Goal: Communication & Community: Answer question/provide support

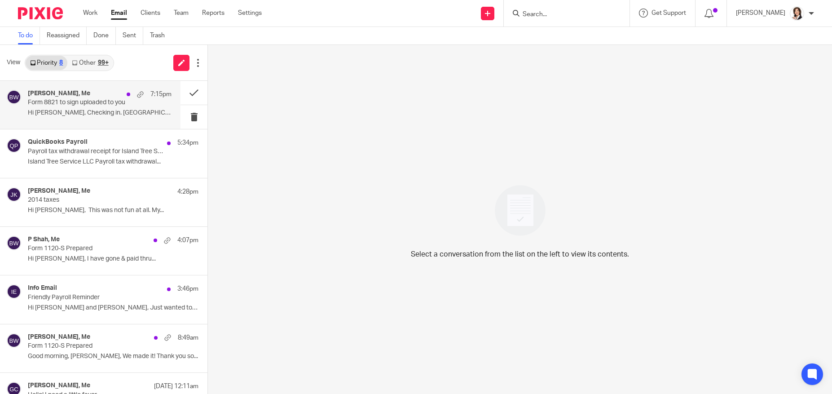
click at [106, 97] on div "[PERSON_NAME], Me 7:15pm" at bounding box center [100, 94] width 144 height 9
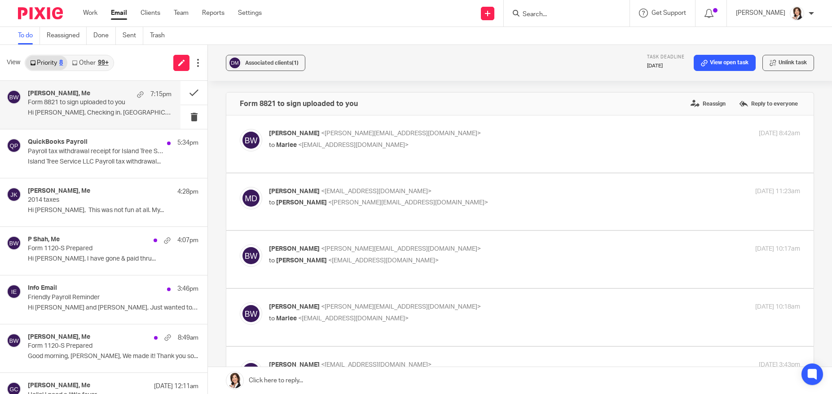
click at [299, 373] on link at bounding box center [520, 380] width 624 height 27
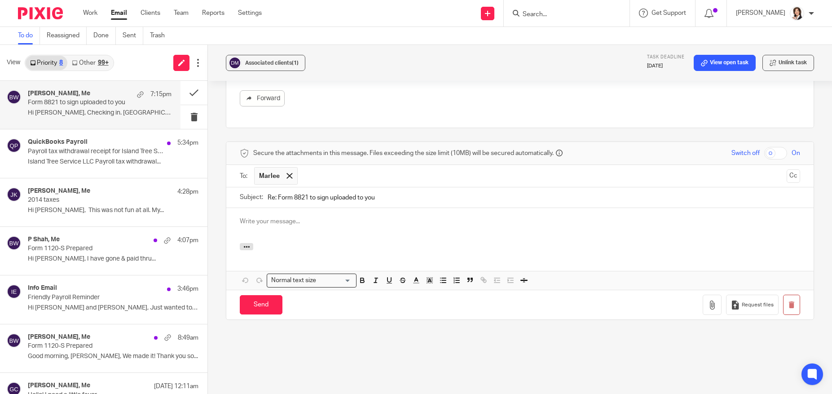
click at [277, 217] on p at bounding box center [520, 221] width 560 height 9
click at [382, 217] on p "Hi, [PERSON_NAME]! No, I don't work on personal tax returns until after the cor…" at bounding box center [520, 221] width 560 height 9
click at [497, 217] on p "Hi, [PERSON_NAME]! No, I don't work on personal tax returns in September until …" at bounding box center [520, 221] width 560 height 9
click at [603, 217] on p "Hi, [PERSON_NAME]! No, I don't work on personal tax returns in September until …" at bounding box center [520, 221] width 560 height 9
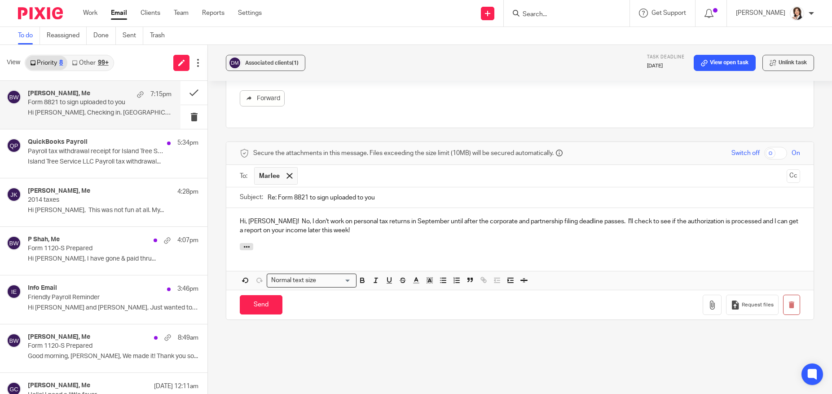
click at [594, 217] on p "Hi, [PERSON_NAME]! No, I don't work on personal tax returns in September until …" at bounding box center [520, 226] width 560 height 18
click at [595, 217] on p "Hi, [PERSON_NAME]! No, I don't work on personal tax returns in September until …" at bounding box center [520, 226] width 560 height 18
click at [325, 224] on p "Hi, [PERSON_NAME]! No, I don't work on personal tax returns in September until …" at bounding box center [520, 226] width 560 height 18
click at [269, 295] on input "Send" at bounding box center [261, 304] width 43 height 19
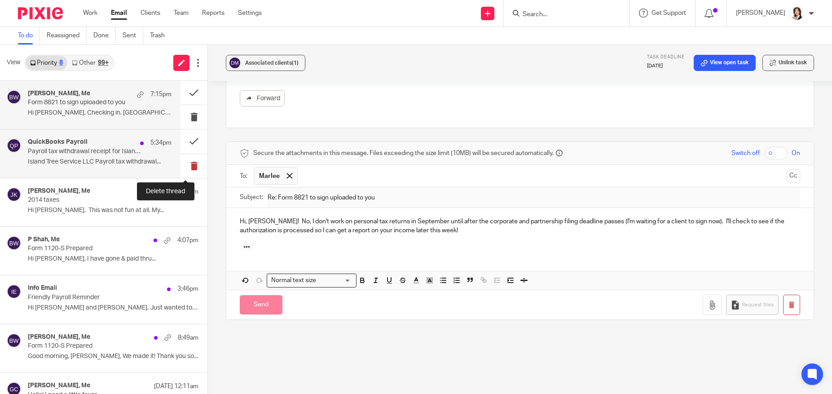
click at [187, 165] on button at bounding box center [193, 166] width 27 height 24
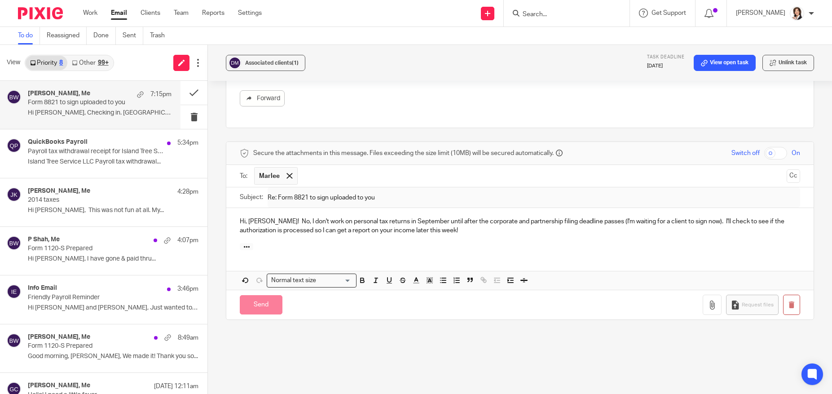
scroll to position [250, 0]
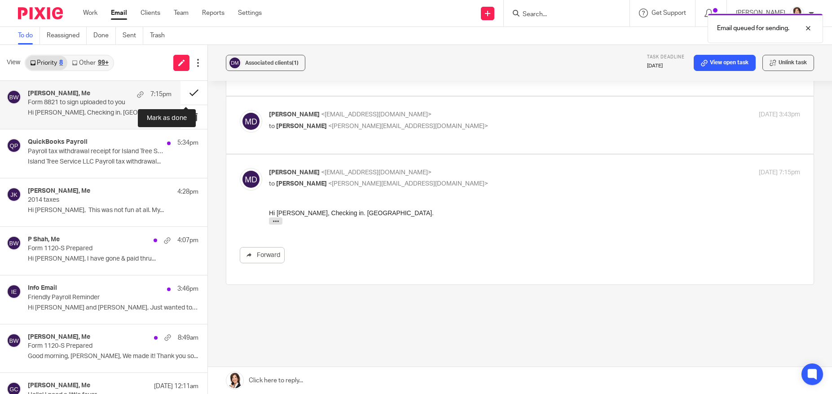
click at [187, 92] on button at bounding box center [193, 93] width 27 height 24
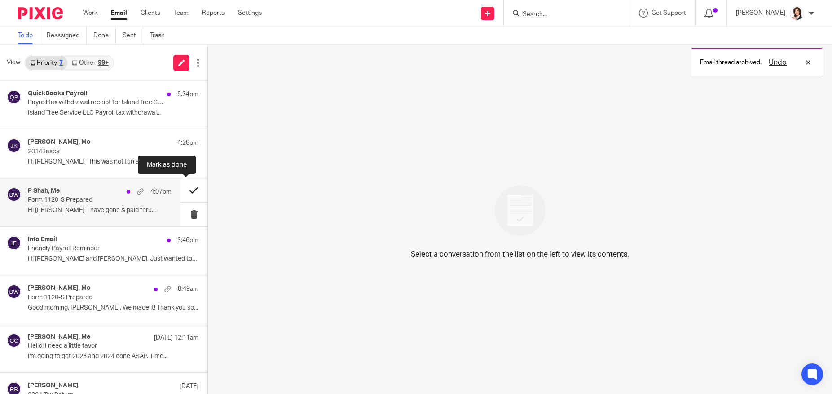
click at [185, 189] on button at bounding box center [193, 190] width 27 height 24
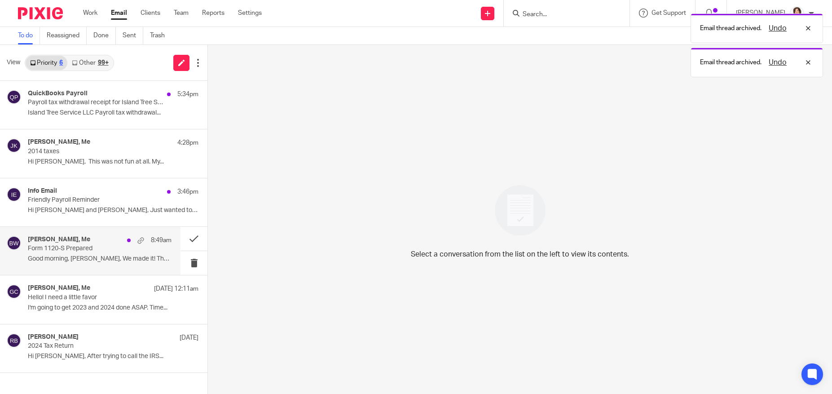
click at [110, 252] on p "Form 1120-S Prepared" at bounding box center [85, 249] width 115 height 8
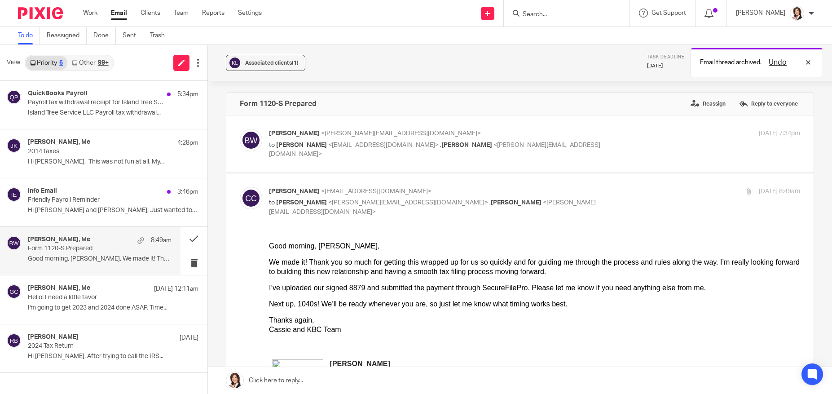
scroll to position [0, 0]
click at [360, 375] on link at bounding box center [520, 380] width 624 height 27
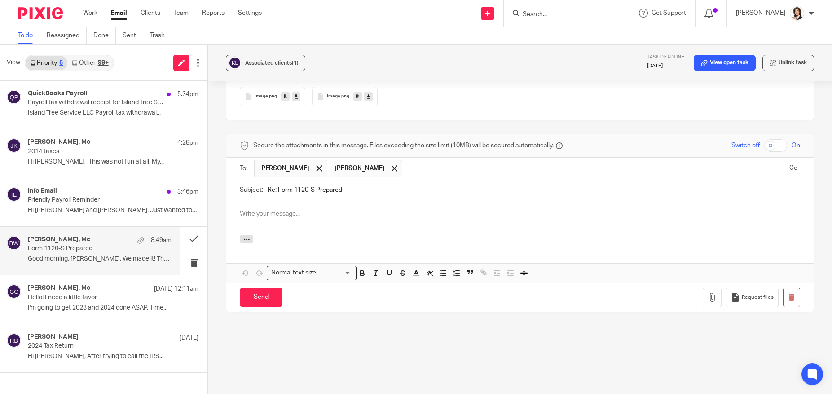
click at [274, 217] on p at bounding box center [520, 213] width 560 height 9
click at [259, 210] on p at bounding box center [520, 213] width 560 height 9
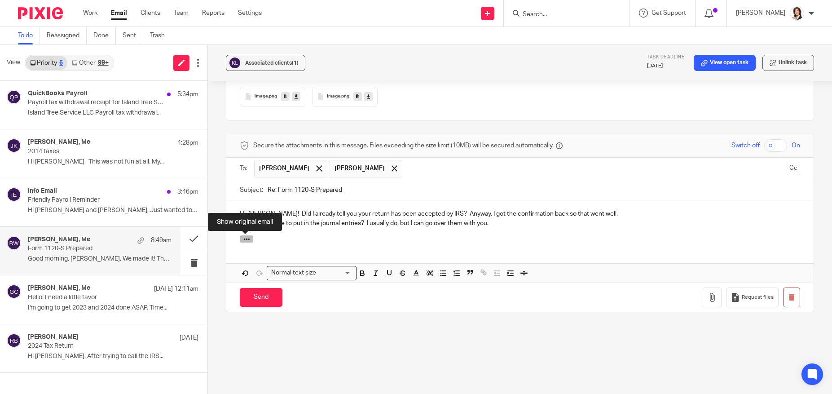
click at [243, 238] on icon "button" at bounding box center [246, 239] width 7 height 7
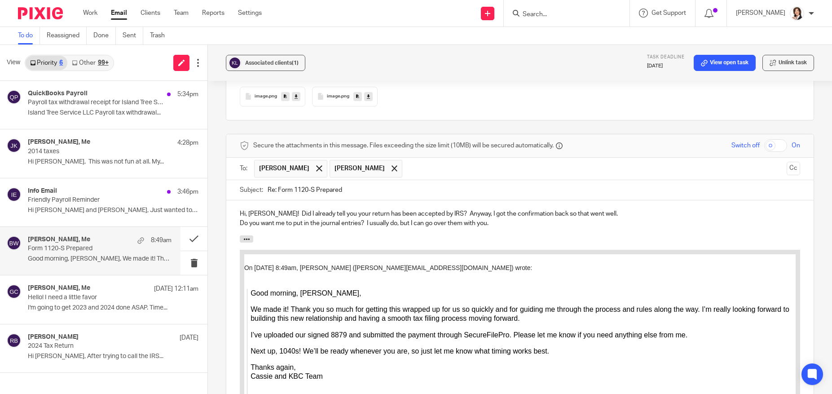
click at [270, 214] on p "Hi, [PERSON_NAME]! Did I already tell you your return has been accepted by IRS?…" at bounding box center [520, 213] width 560 height 9
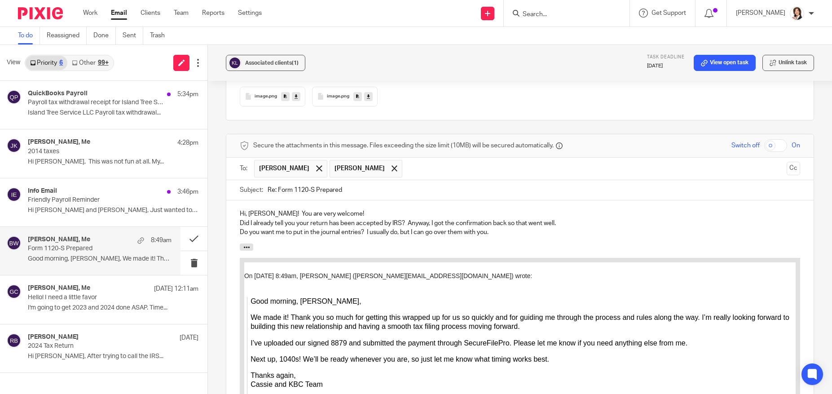
click at [494, 232] on p "Do you want me to put in the journal entries? I usually do, but I can go over t…" at bounding box center [520, 232] width 560 height 9
click at [397, 233] on p "Do you want me to put in the journal entries? I usually do, but I can go over t…" at bounding box center [520, 232] width 560 height 9
click at [684, 236] on p "Do you want me to put in the journal entries? I usually do since it's faster th…" at bounding box center [520, 232] width 560 height 9
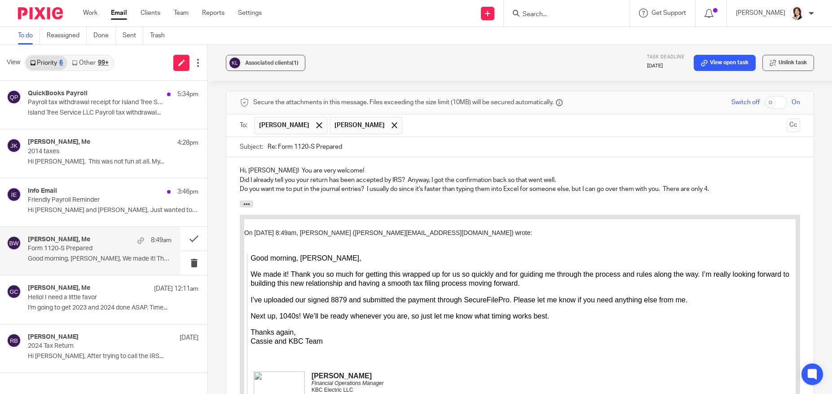
scroll to position [752, 0]
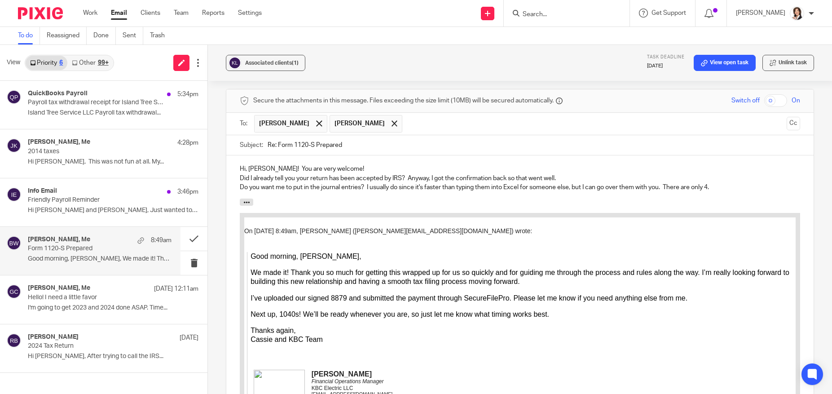
click at [345, 170] on p "Hi, [PERSON_NAME]! You are very welcome!" at bounding box center [520, 168] width 560 height 9
click at [335, 169] on p "Hi, [PERSON_NAME]! You are very welcome! It's been quite a day - waiting for th…" at bounding box center [520, 168] width 560 height 9
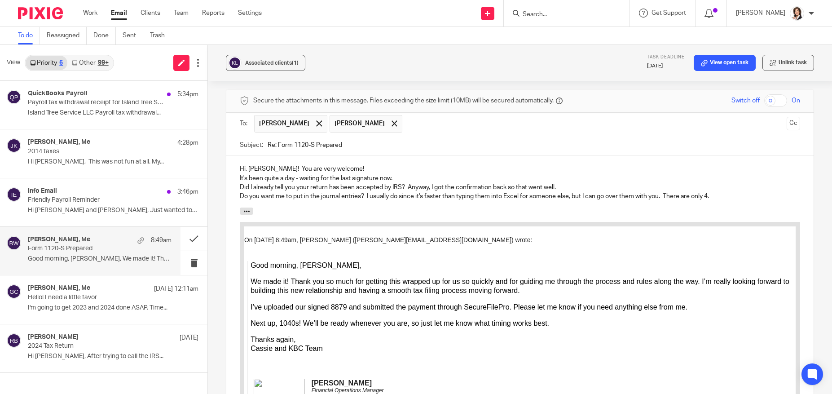
click at [408, 183] on p "Did I already tell you your return has been accepted by IRS? Anyway, I got the …" at bounding box center [520, 187] width 560 height 9
click at [406, 180] on p "It's been quite a day - waiting for the last signature now." at bounding box center [520, 178] width 560 height 9
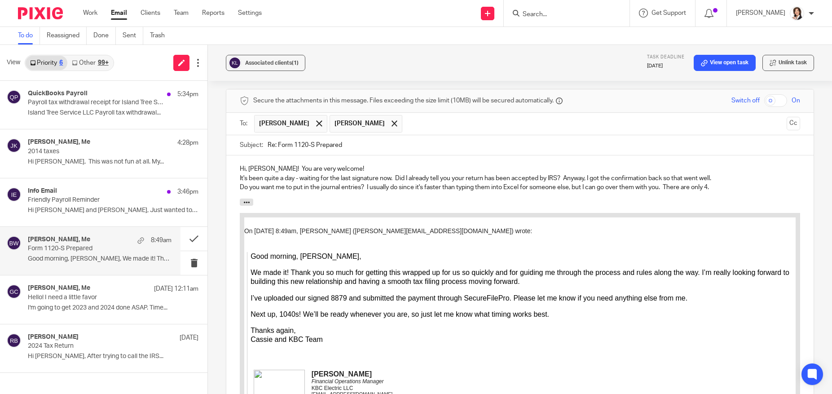
click at [731, 185] on p "Do you want me to put in the journal entries? I usually do since it's faster th…" at bounding box center [520, 187] width 560 height 9
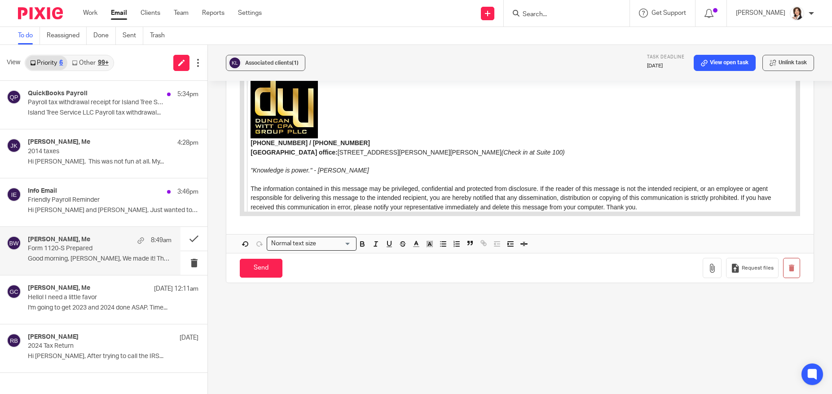
scroll to position [1319, 0]
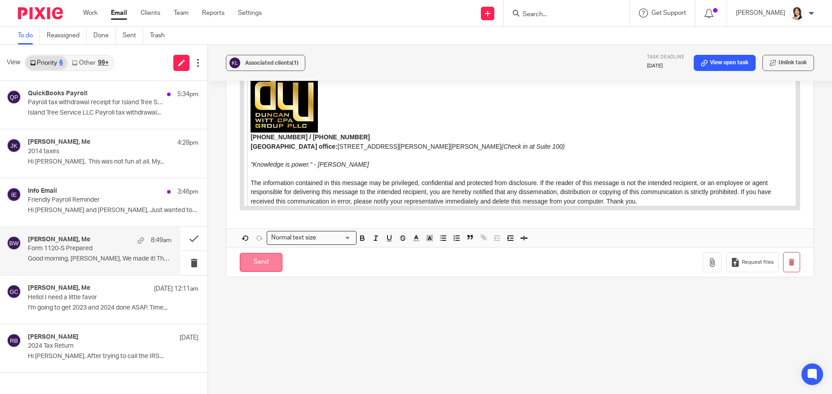
click at [264, 256] on input "Send" at bounding box center [261, 262] width 43 height 19
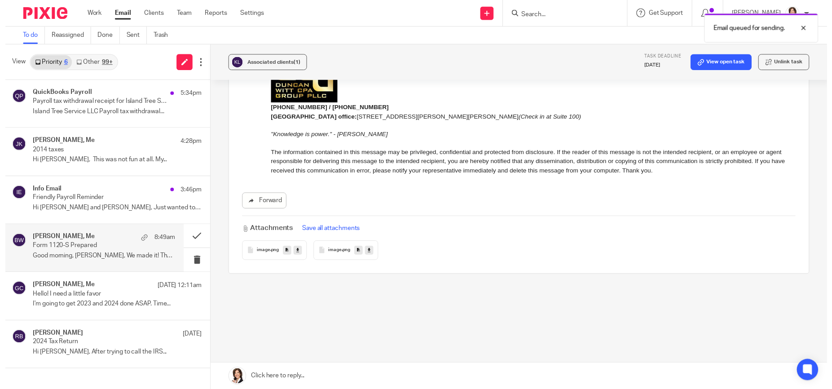
scroll to position [551, 0]
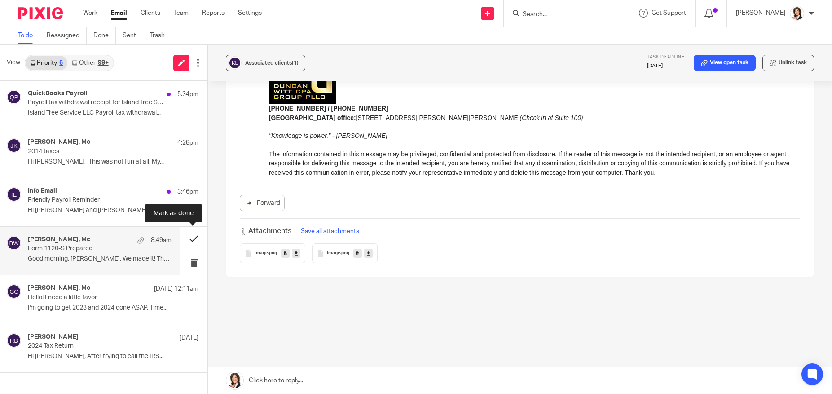
click at [190, 240] on button at bounding box center [193, 239] width 27 height 24
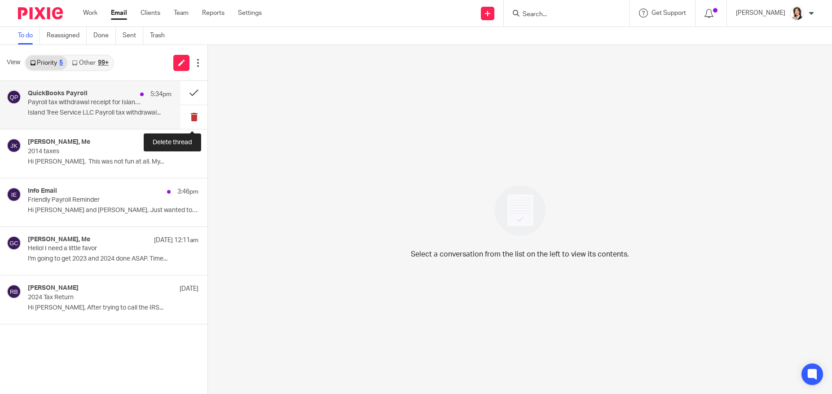
click at [192, 112] on button at bounding box center [193, 117] width 27 height 24
